Goal: Check status: Check status

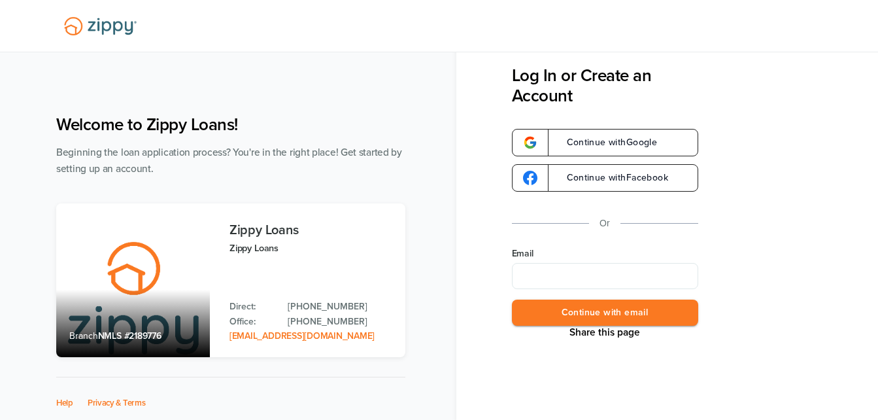
click at [576, 277] on input "Email" at bounding box center [605, 276] width 186 height 26
type input "**********"
click at [545, 311] on button "Continue with email" at bounding box center [605, 313] width 186 height 27
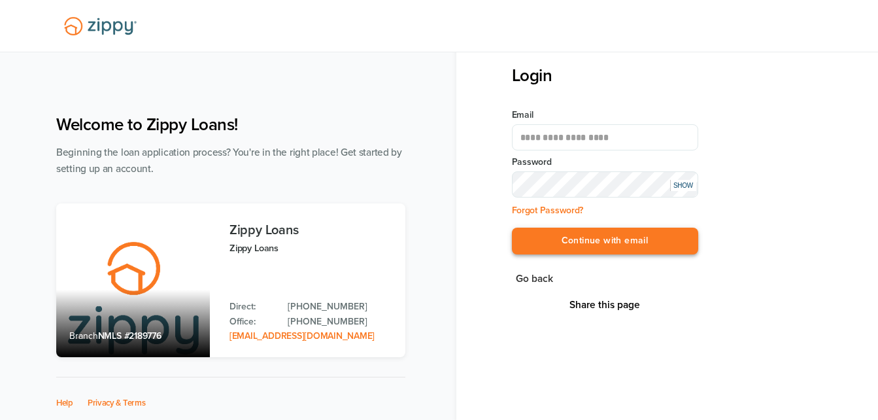
click at [559, 243] on button "Continue with email" at bounding box center [605, 241] width 186 height 27
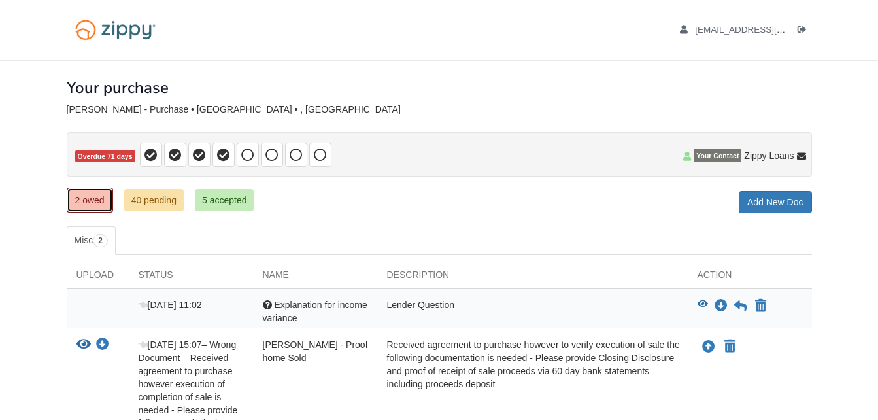
click at [81, 201] on link "2 owed" at bounding box center [90, 200] width 46 height 25
click at [146, 203] on link "40 pending" at bounding box center [154, 200] width 60 height 22
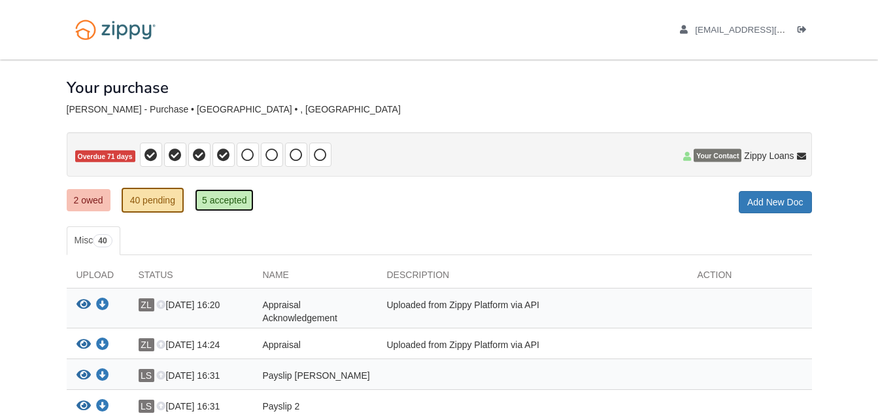
click at [226, 202] on link "5 accepted" at bounding box center [225, 200] width 60 height 22
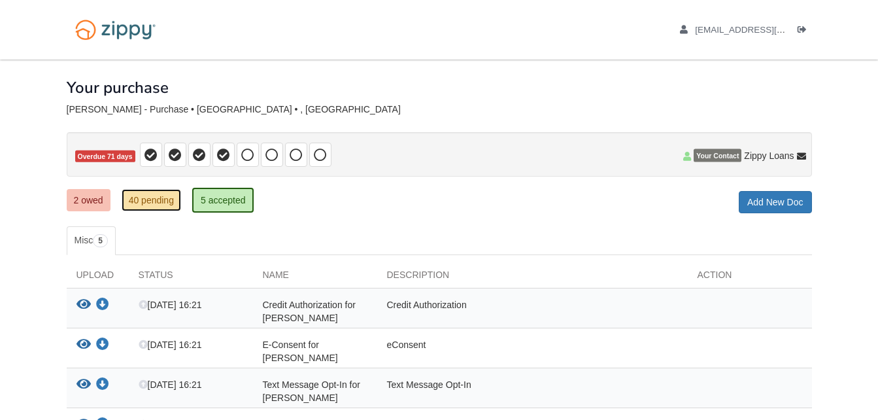
click at [158, 200] on link "40 pending" at bounding box center [152, 200] width 60 height 22
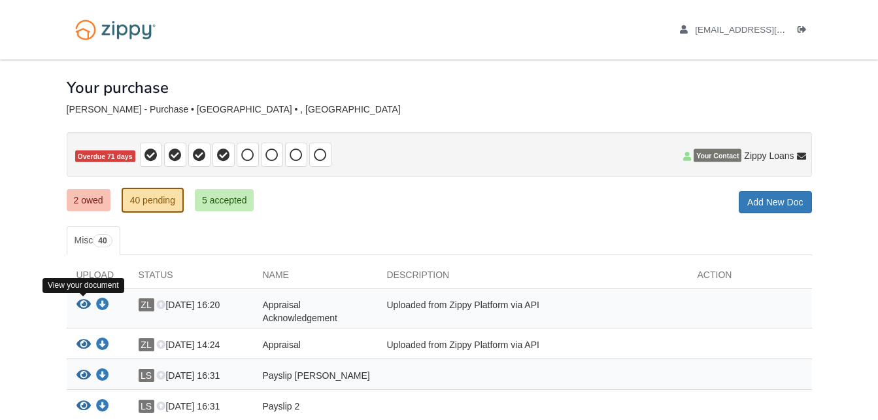
click at [82, 304] on icon "View Appraisal Acknowledgement" at bounding box center [84, 304] width 14 height 13
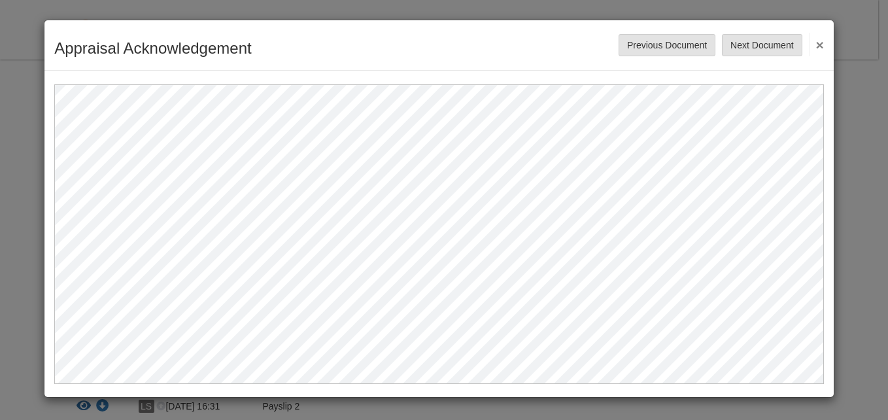
click at [821, 48] on button "×" at bounding box center [816, 45] width 15 height 24
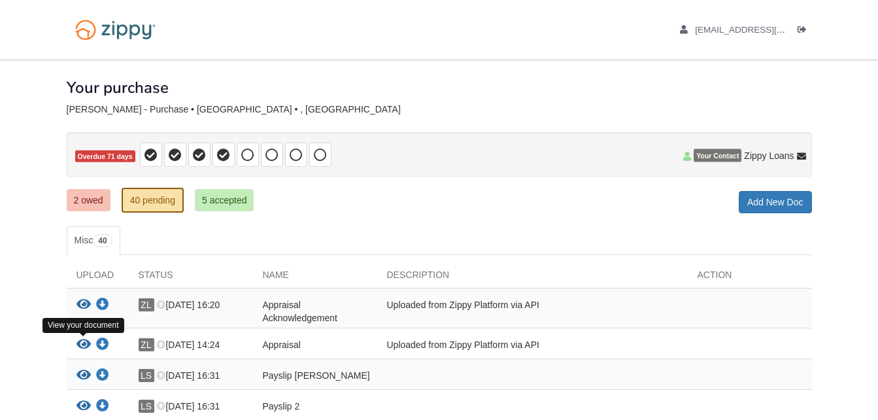
click at [82, 343] on icon "View Appraisal" at bounding box center [84, 344] width 14 height 13
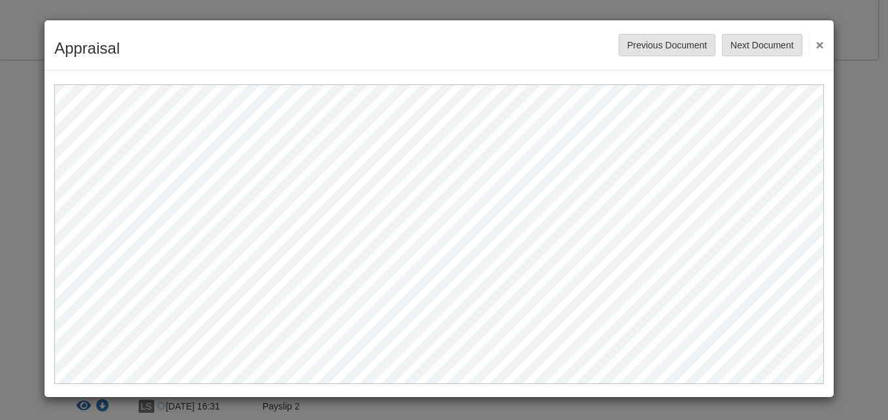
click at [817, 46] on button "×" at bounding box center [816, 45] width 15 height 24
